Goal: Entertainment & Leisure: Consume media (video, audio)

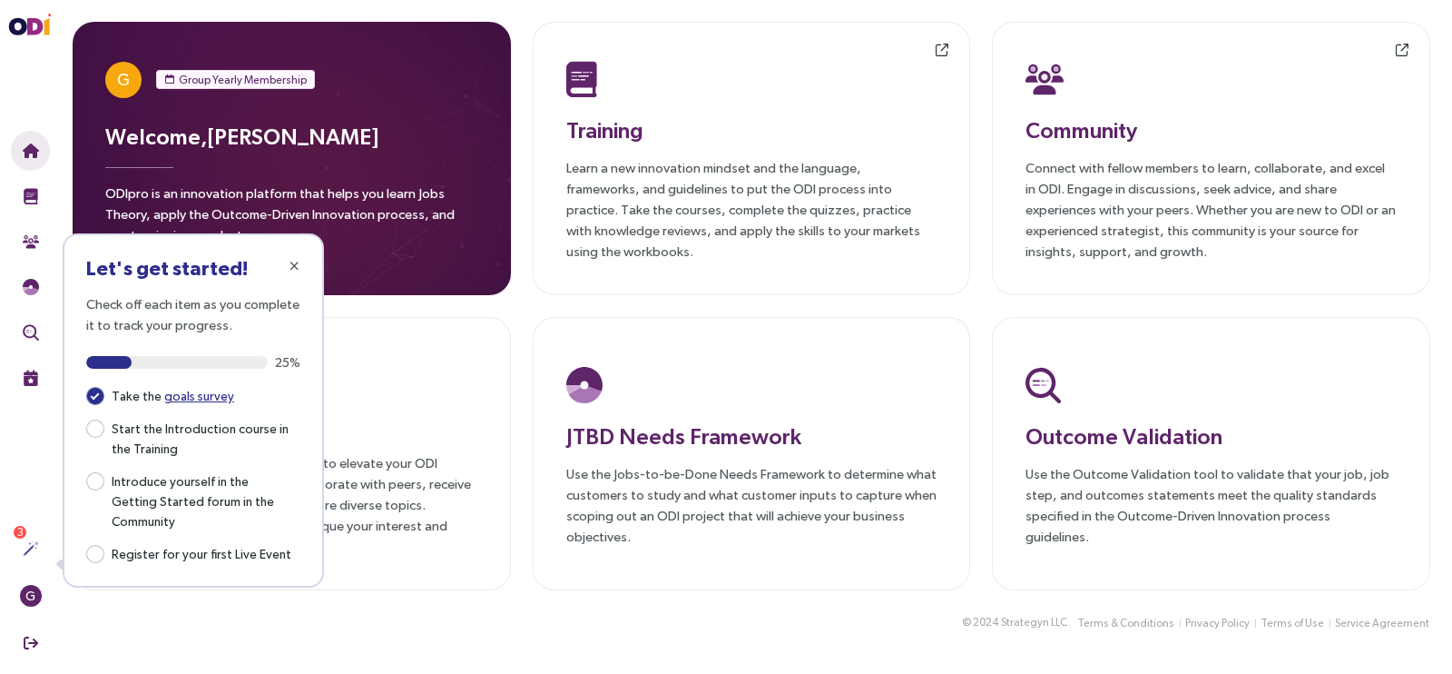
click at [321, 615] on div "© 2024 Strategyn LLC . Terms & Conditions Privacy Policy Terms of Use Service A…" at bounding box center [752, 633] width 1402 height 43
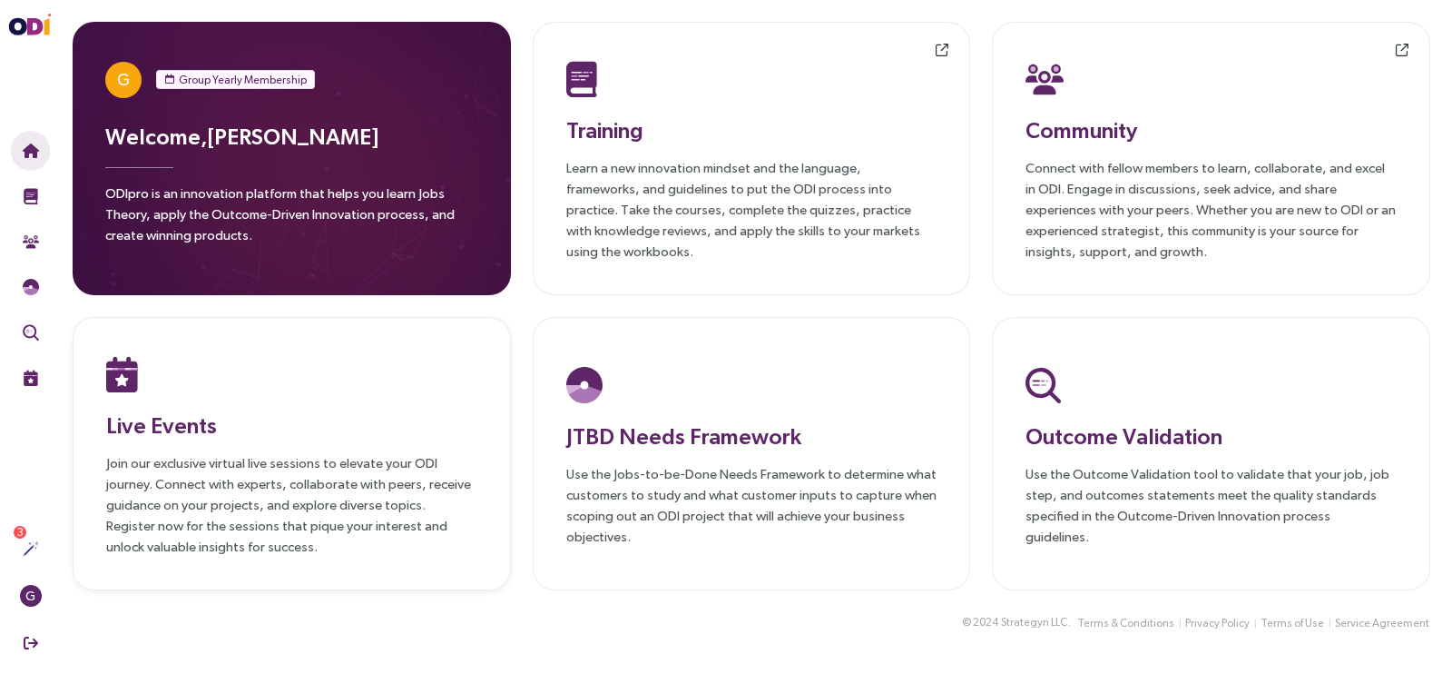
click at [428, 354] on div at bounding box center [291, 373] width 371 height 47
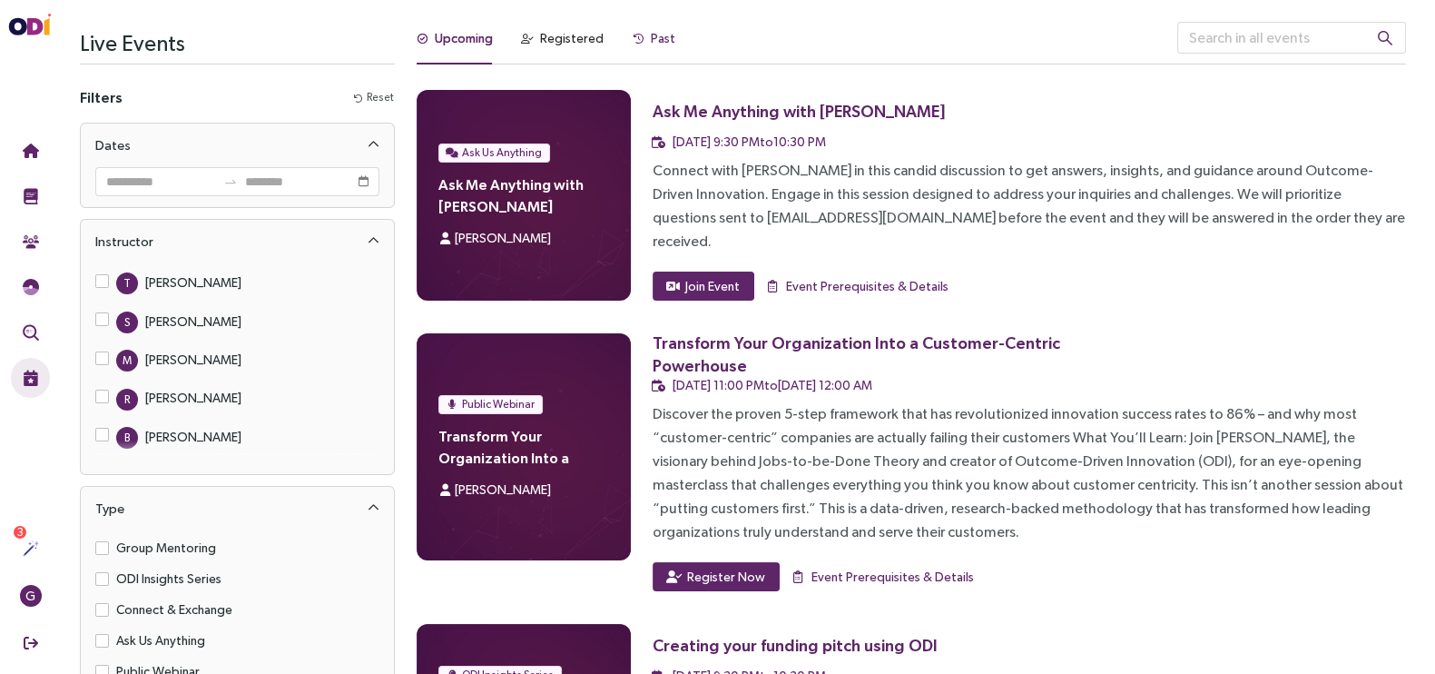
click at [654, 35] on div "Past" at bounding box center [663, 38] width 25 height 20
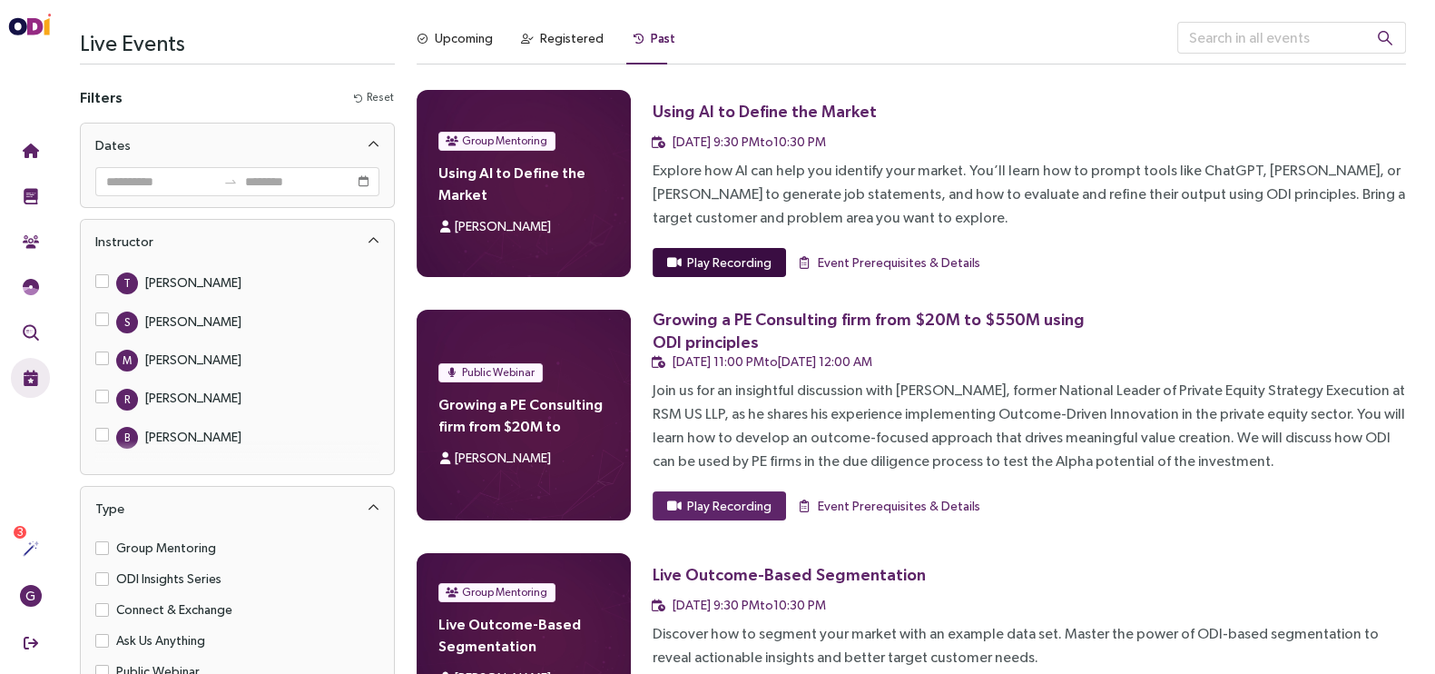
click at [732, 266] on span "Play Recording" at bounding box center [729, 262] width 84 height 20
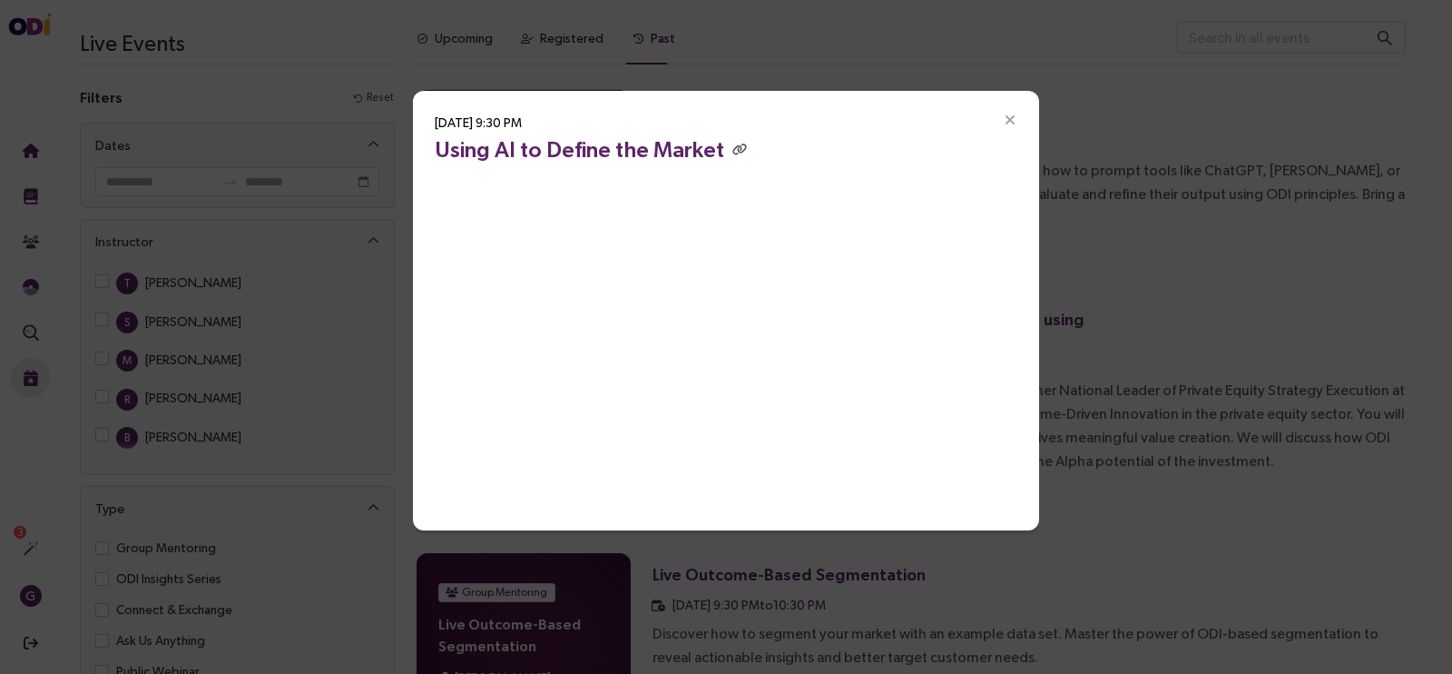
click at [1005, 121] on icon "Close" at bounding box center [1010, 121] width 16 height 16
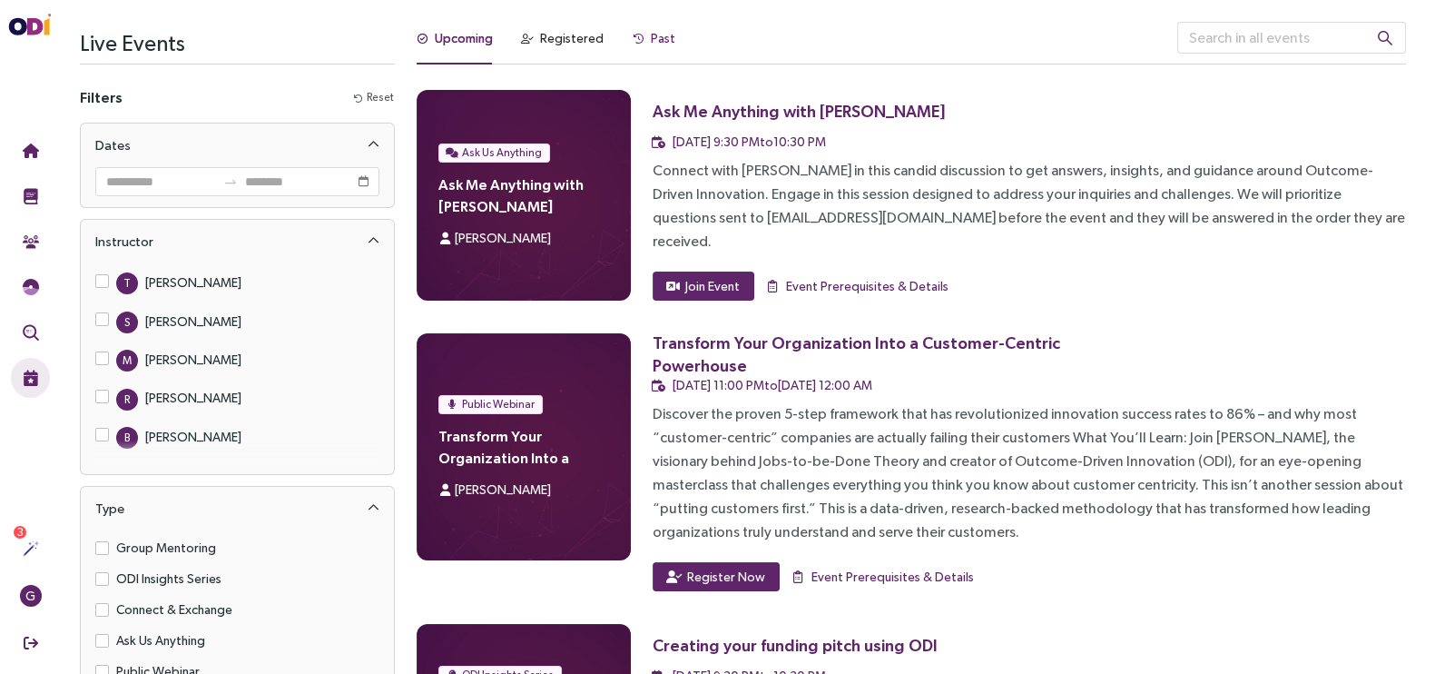
click at [658, 39] on div "Past" at bounding box center [663, 38] width 25 height 20
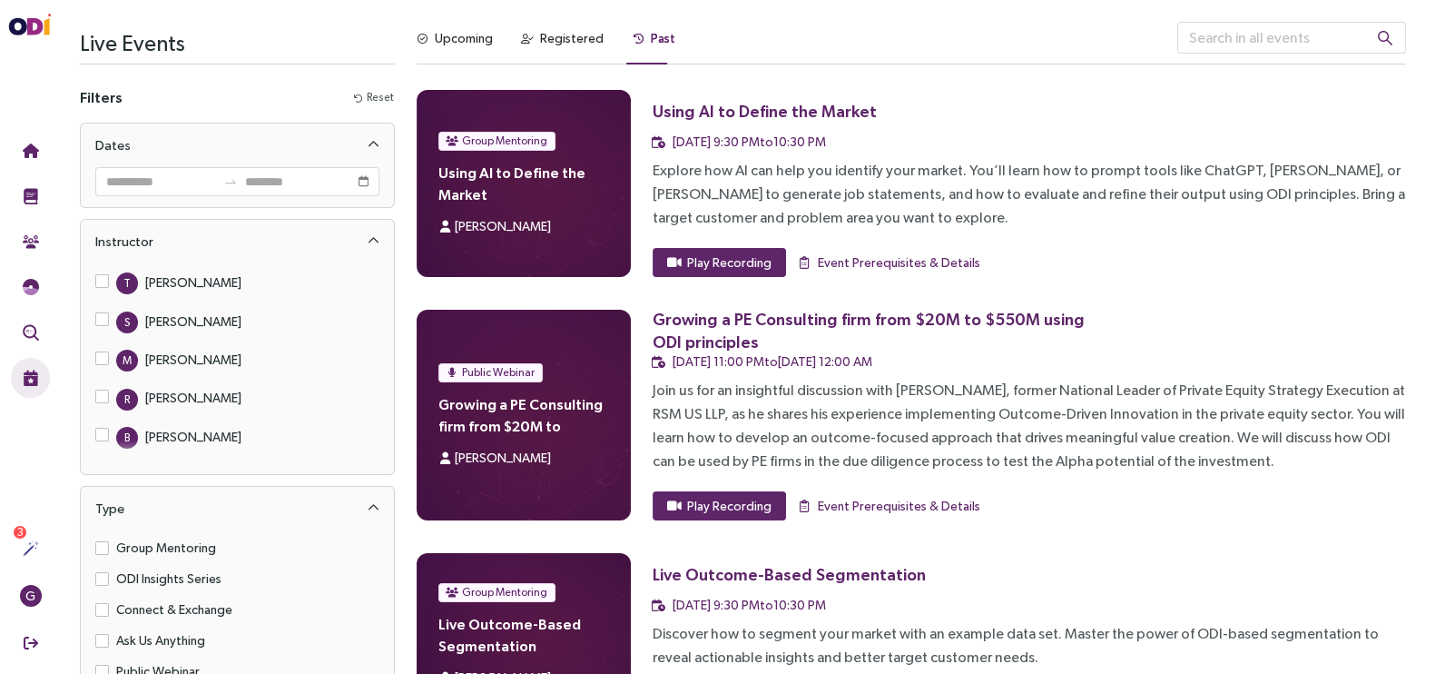
click at [531, 172] on h4 "Using AI to Define the Market" at bounding box center [523, 184] width 170 height 44
click at [748, 266] on span "Play Recording" at bounding box center [729, 262] width 84 height 20
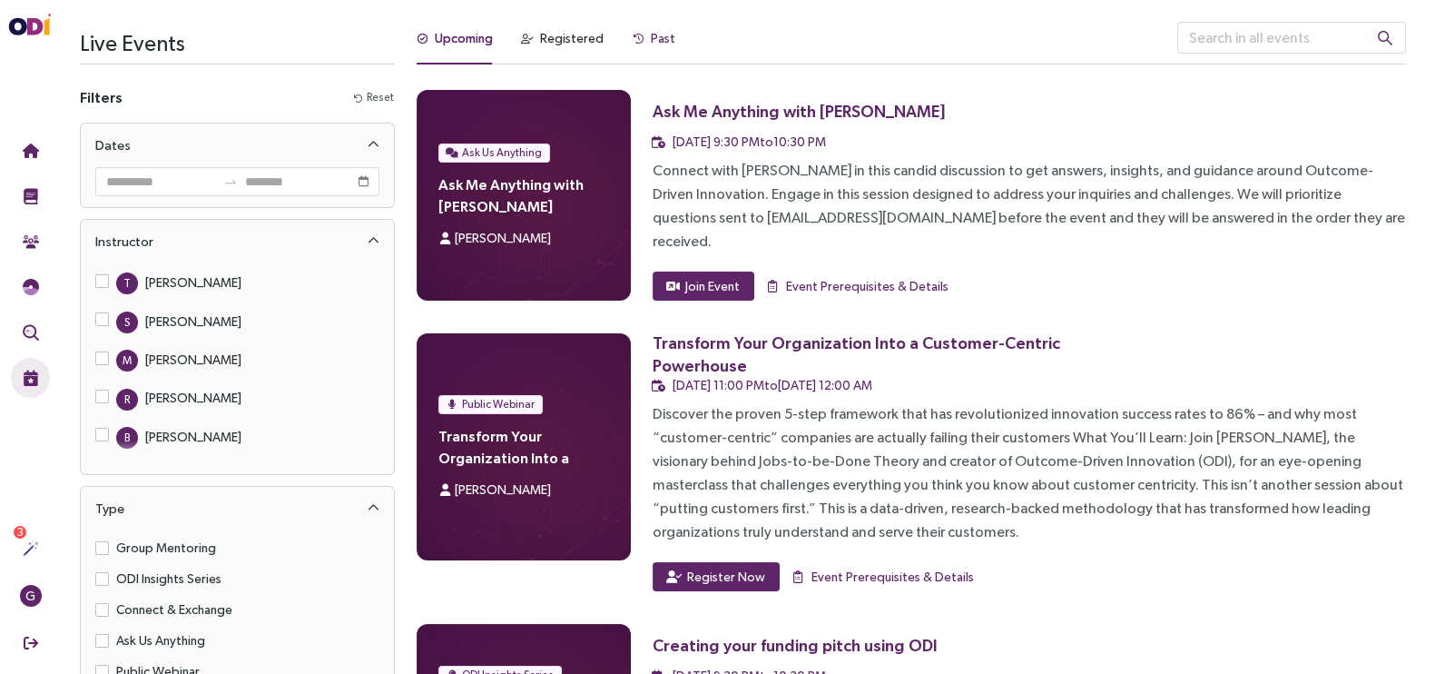
click at [664, 38] on div "Past" at bounding box center [663, 38] width 25 height 20
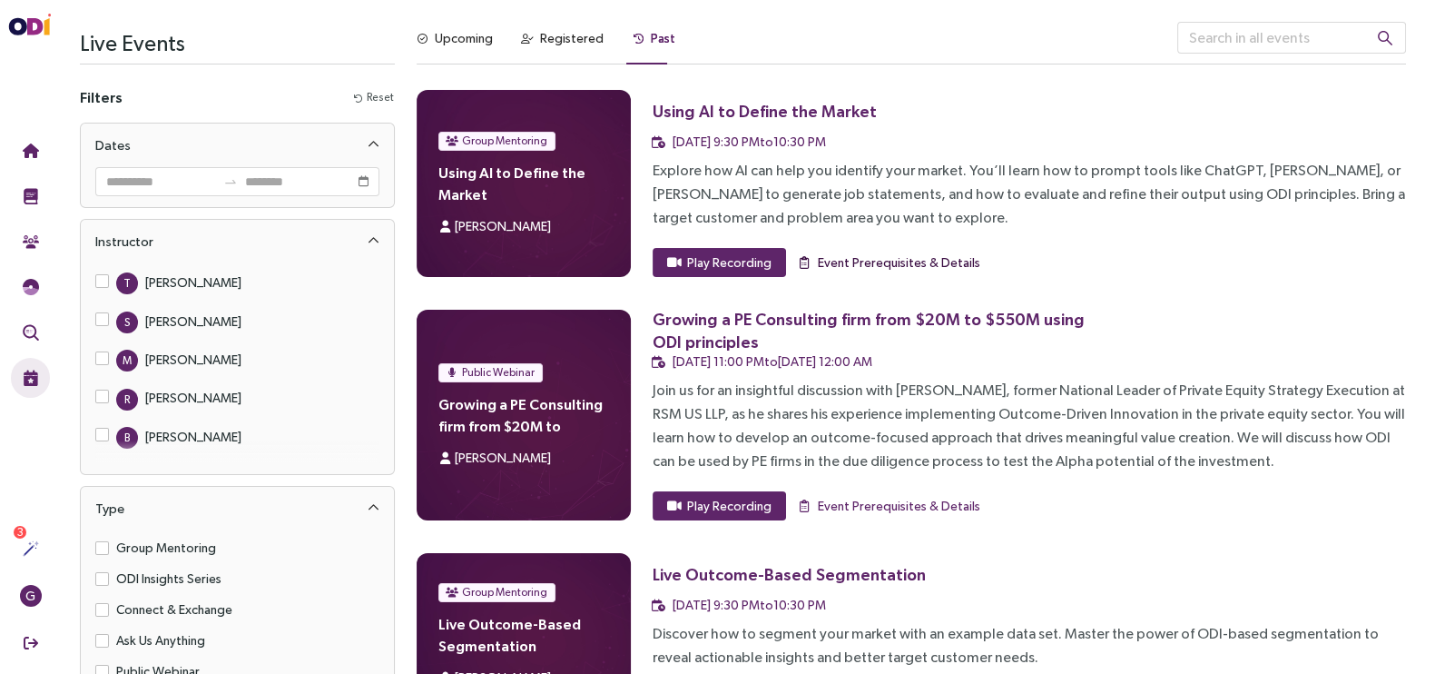
click at [887, 261] on span "Event Prerequisites & Details" at bounding box center [899, 262] width 162 height 20
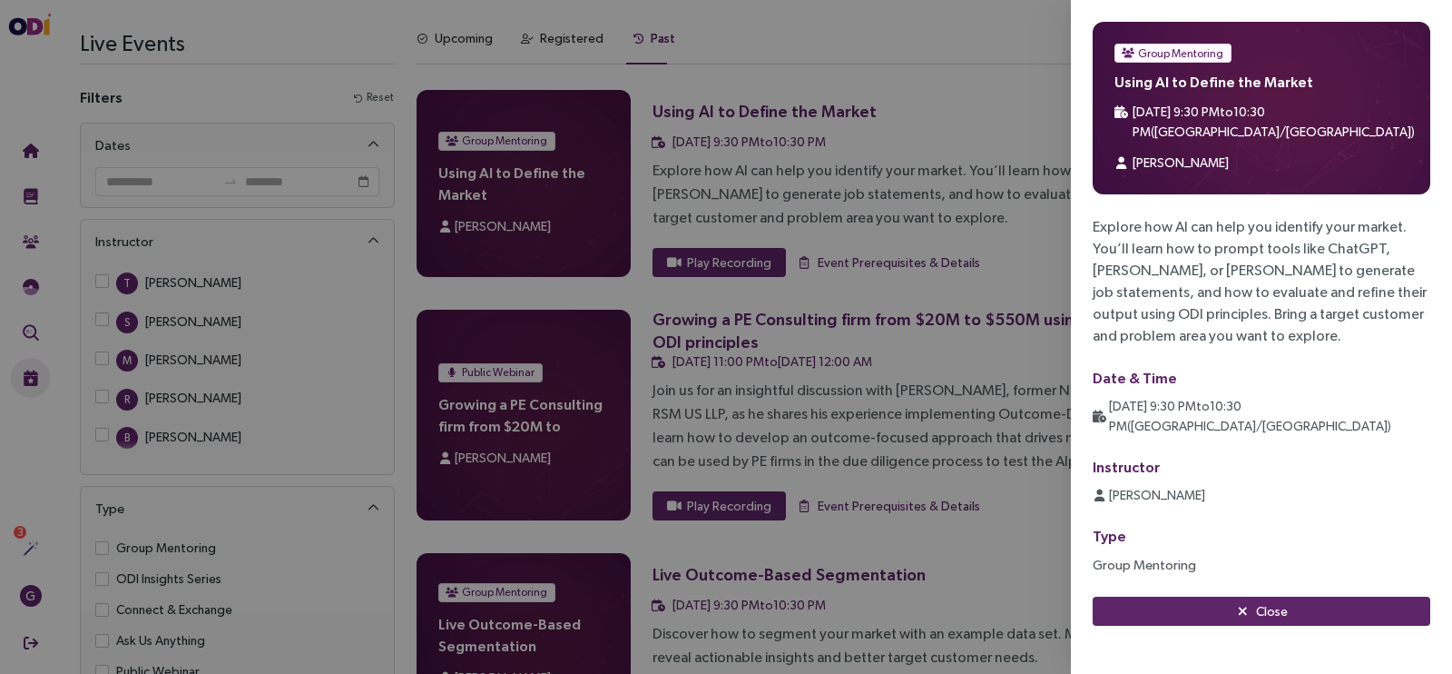
click at [1029, 236] on div at bounding box center [726, 337] width 1452 height 674
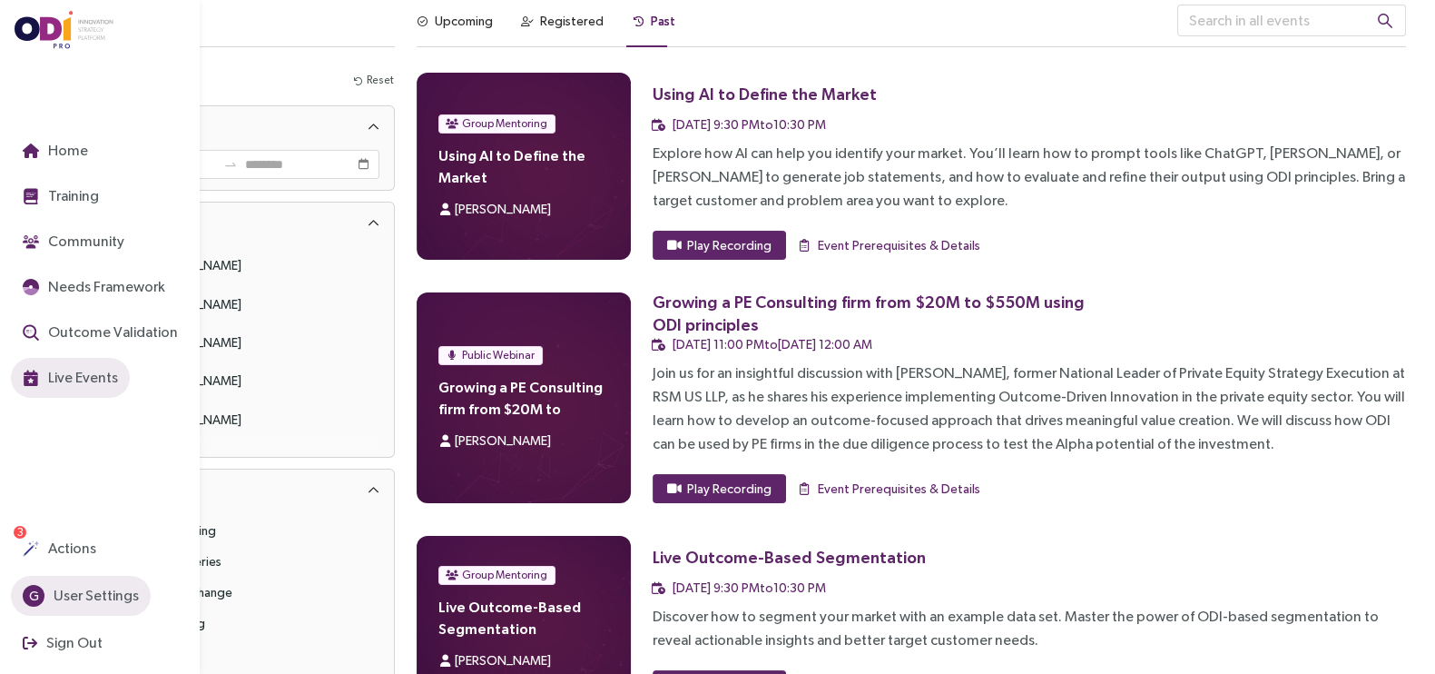
scroll to position [15, 0]
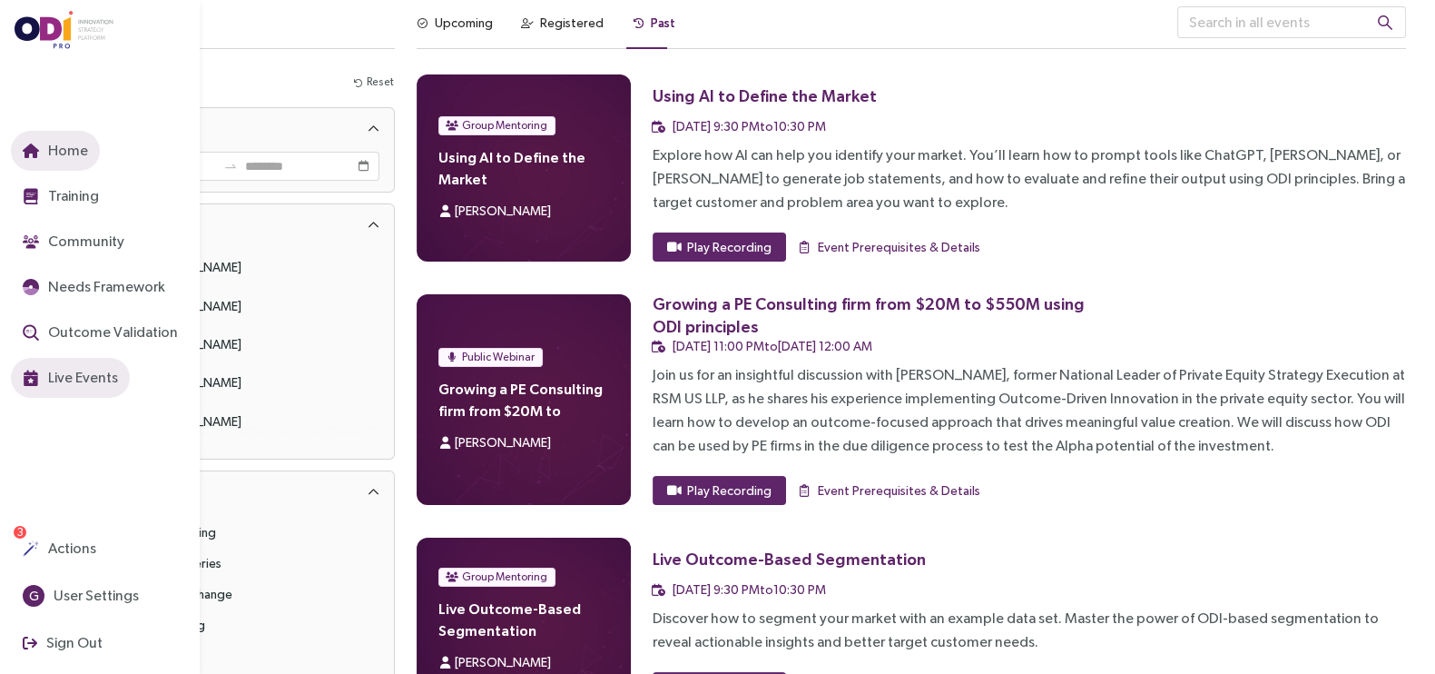
click at [62, 148] on span "Home" at bounding box center [66, 150] width 44 height 23
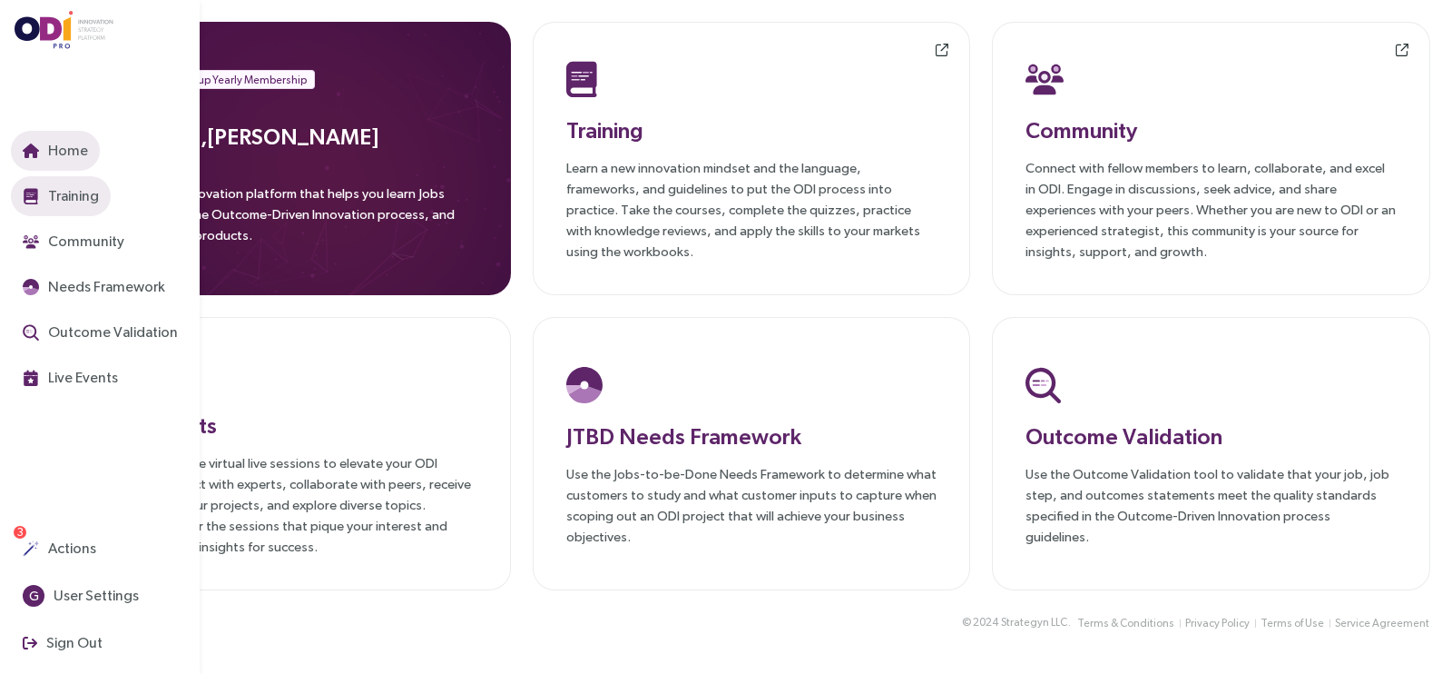
click at [63, 202] on span "Training" at bounding box center [71, 195] width 54 height 23
click at [88, 389] on button "Live Events" at bounding box center [70, 378] width 119 height 40
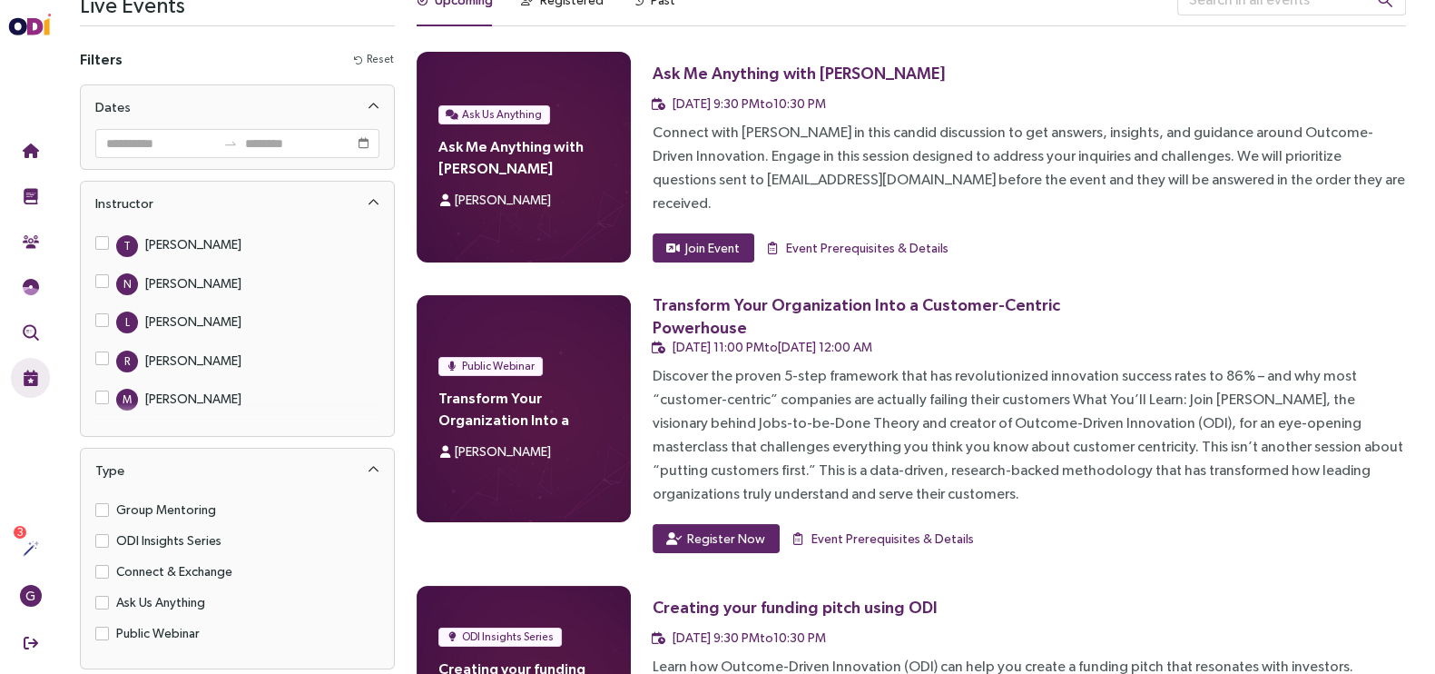
scroll to position [34, 0]
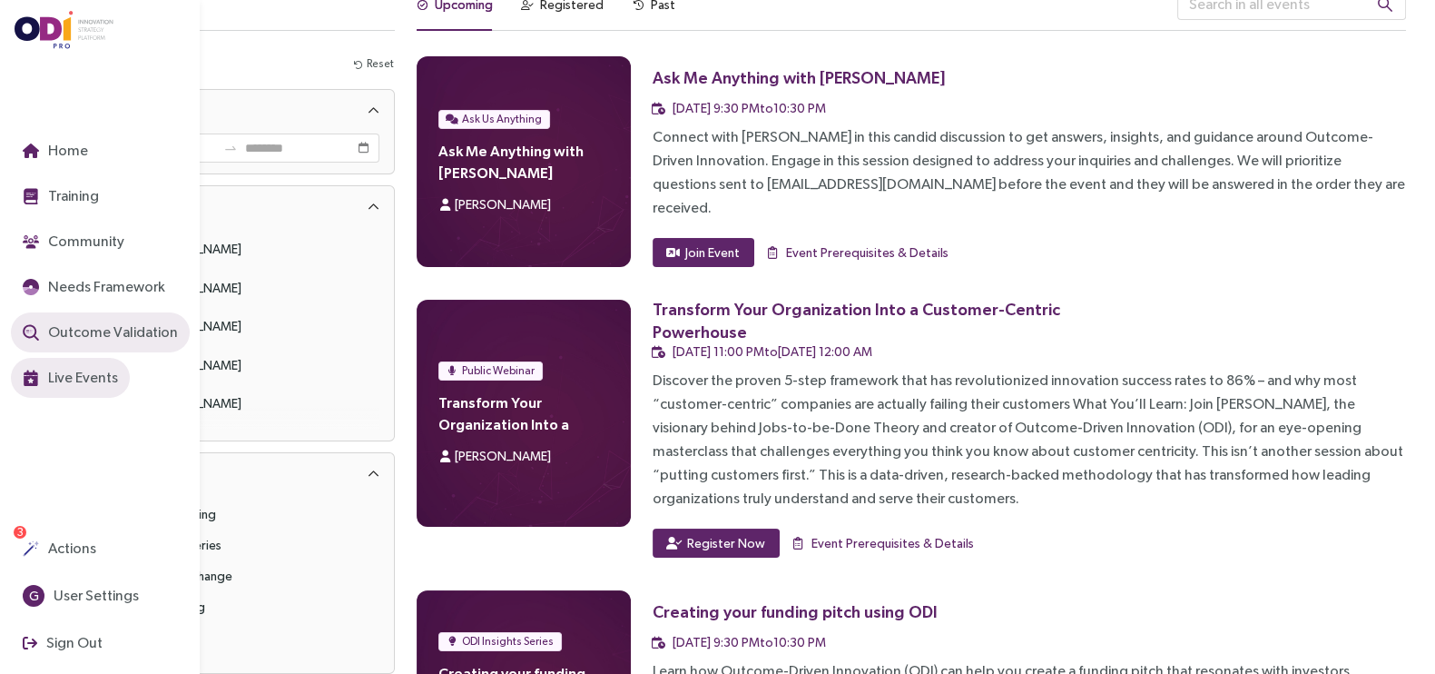
click at [113, 333] on span "Outcome Validation" at bounding box center [110, 331] width 133 height 23
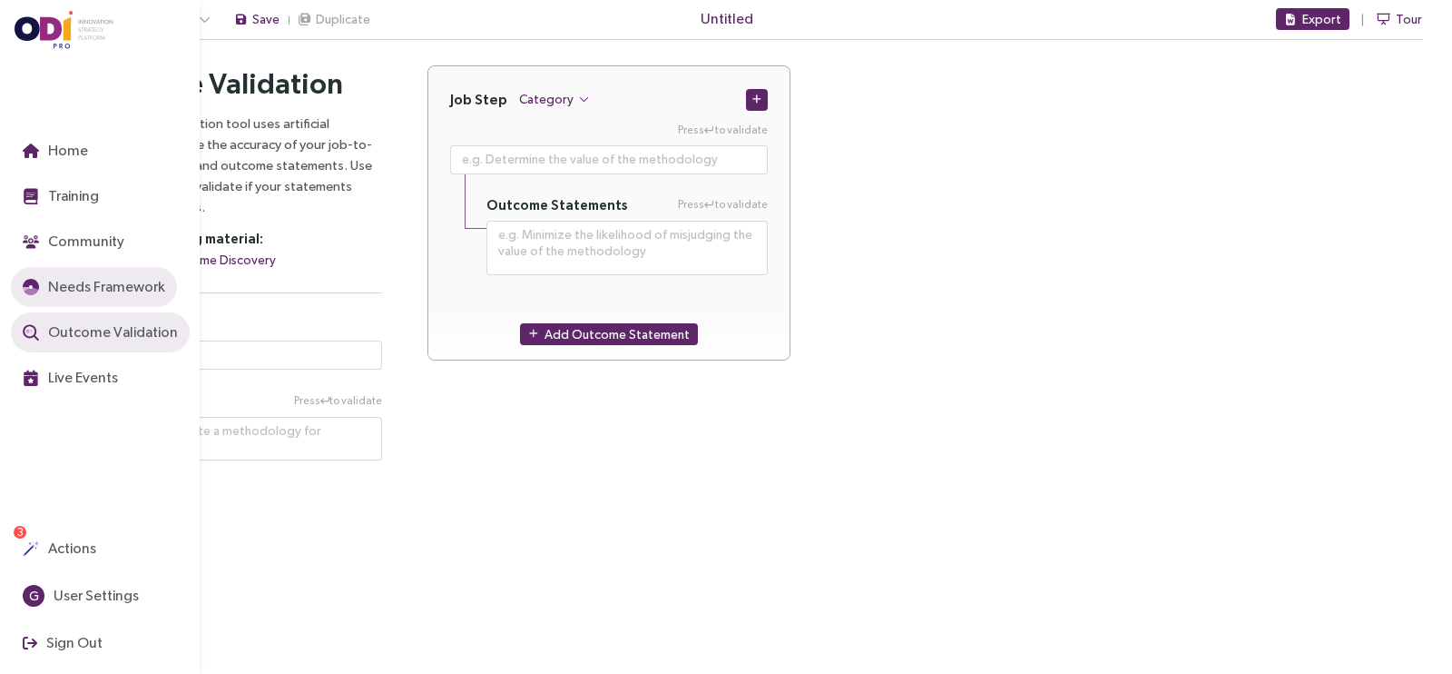
click at [35, 279] on img "button" at bounding box center [31, 287] width 16 height 16
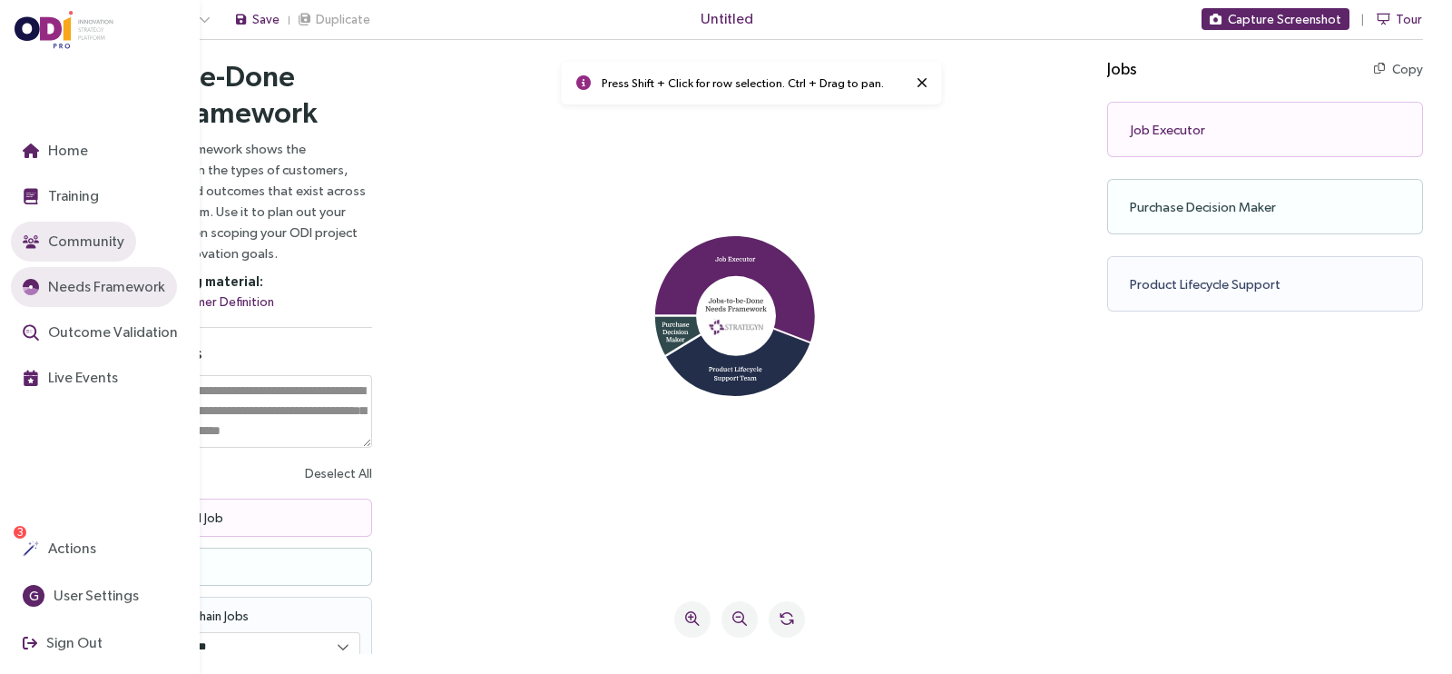
click at [67, 232] on span "Community" at bounding box center [84, 241] width 80 height 23
